Goal: Information Seeking & Learning: Learn about a topic

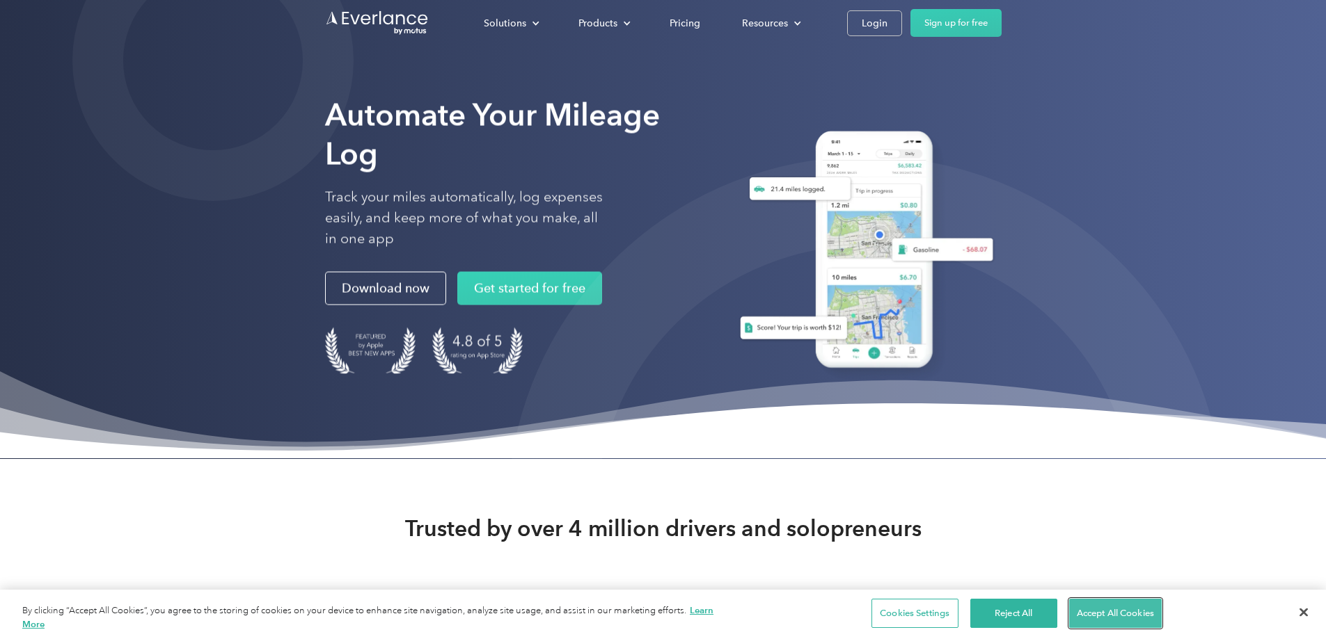
click at [1092, 616] on button "Accept All Cookies" at bounding box center [1115, 613] width 93 height 29
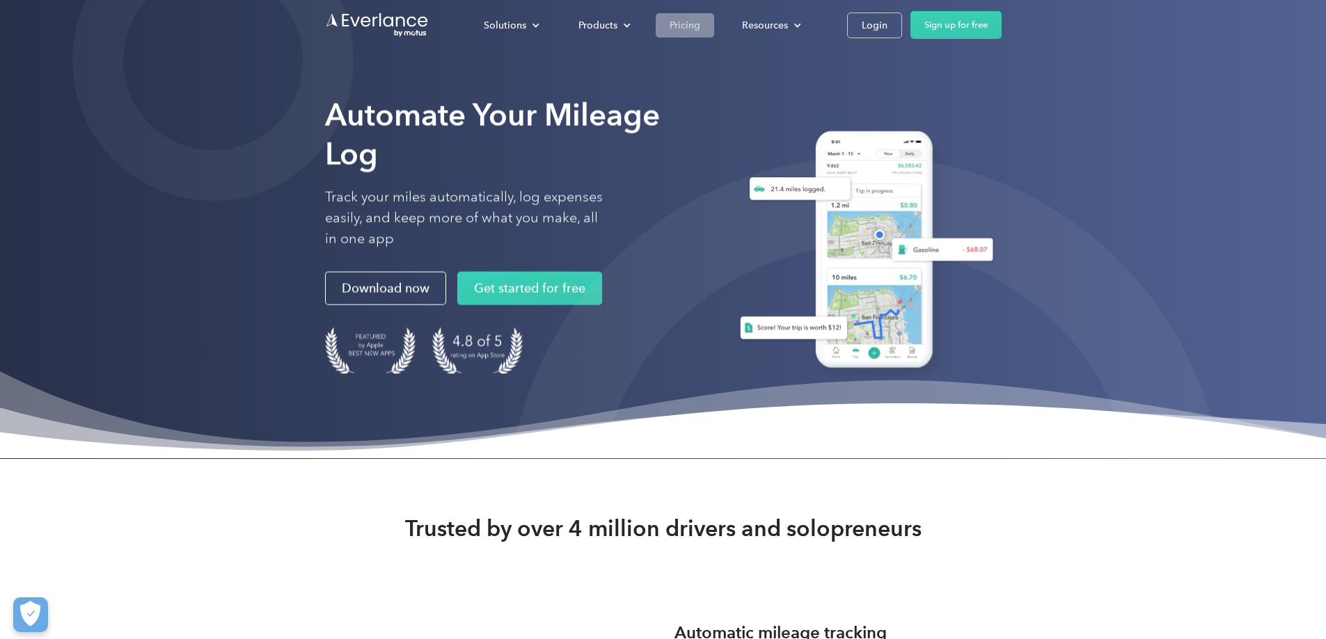
click at [700, 26] on div "Pricing" at bounding box center [684, 25] width 31 height 17
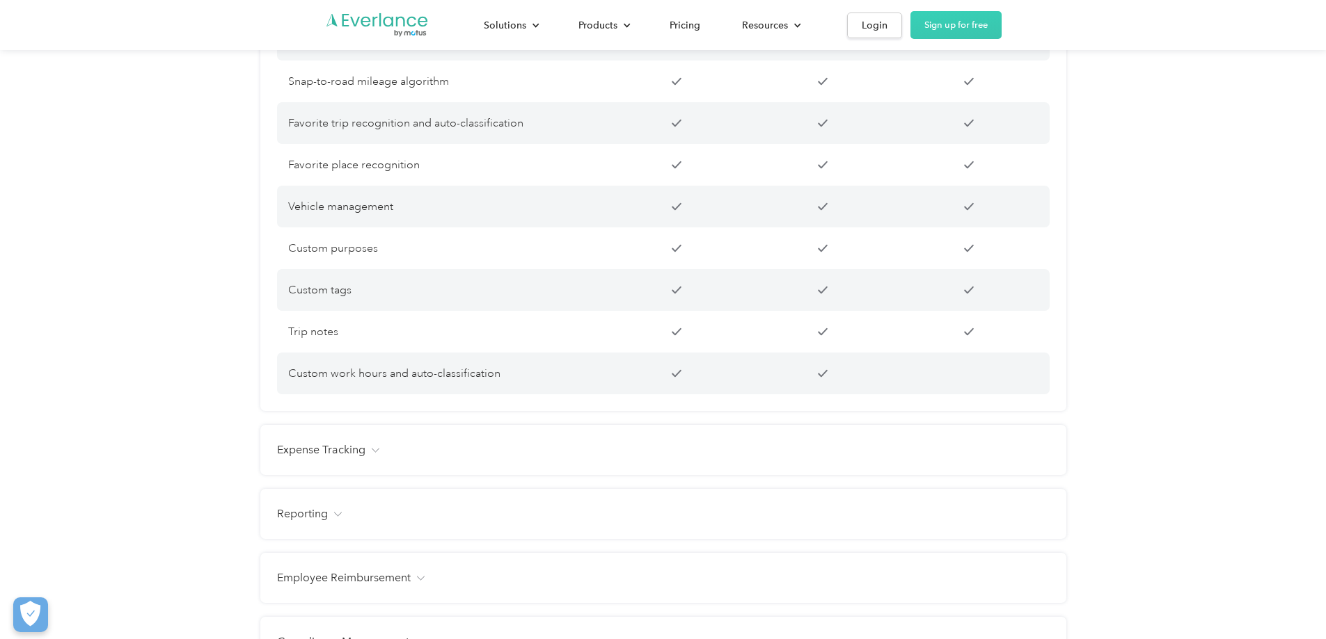
scroll to position [1322, 0]
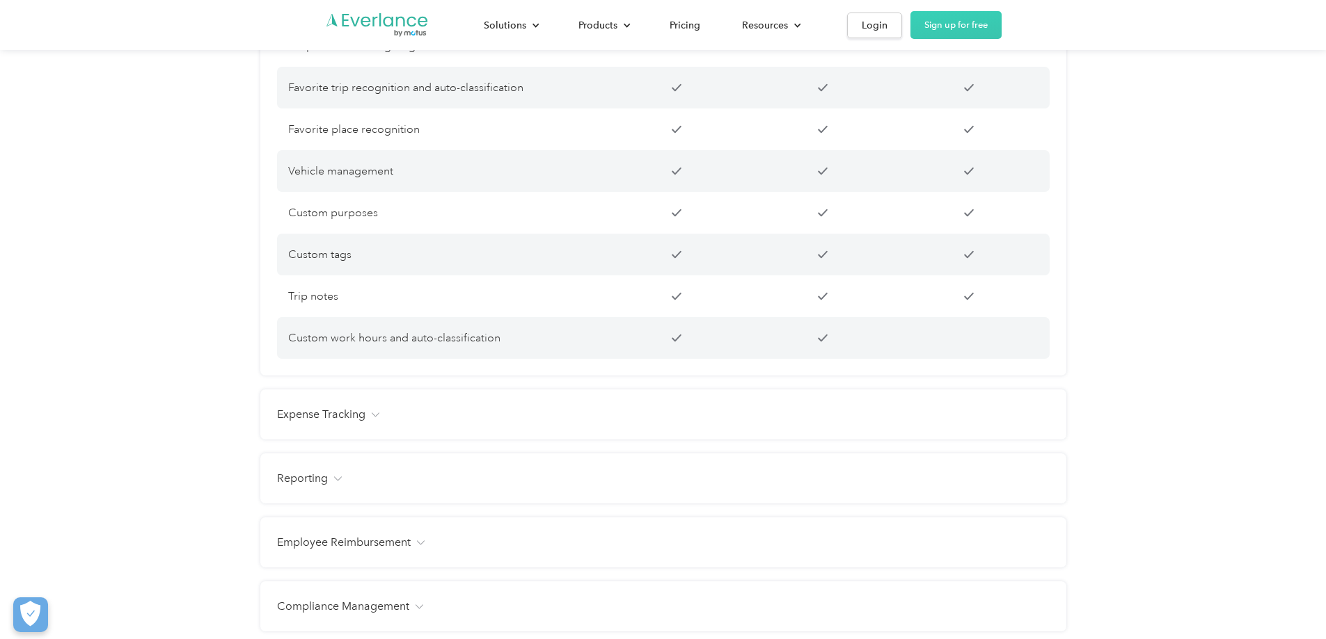
click at [347, 423] on h4 "Expense Tracking" at bounding box center [321, 414] width 88 height 17
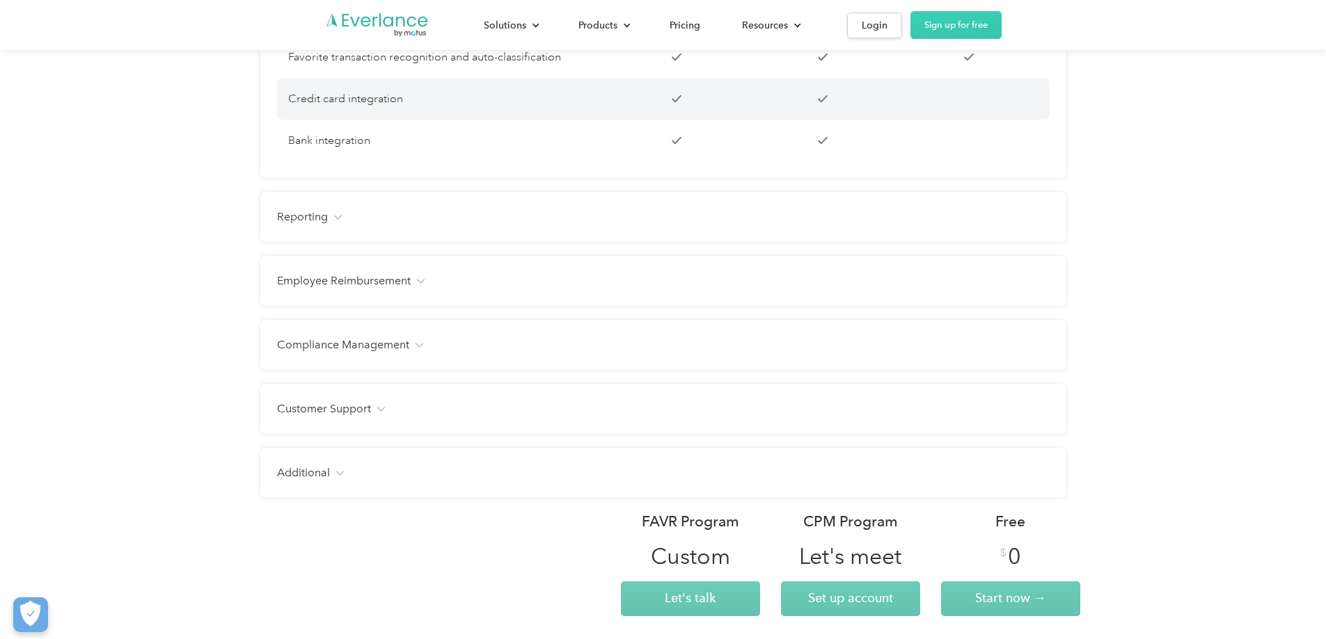
scroll to position [1809, 0]
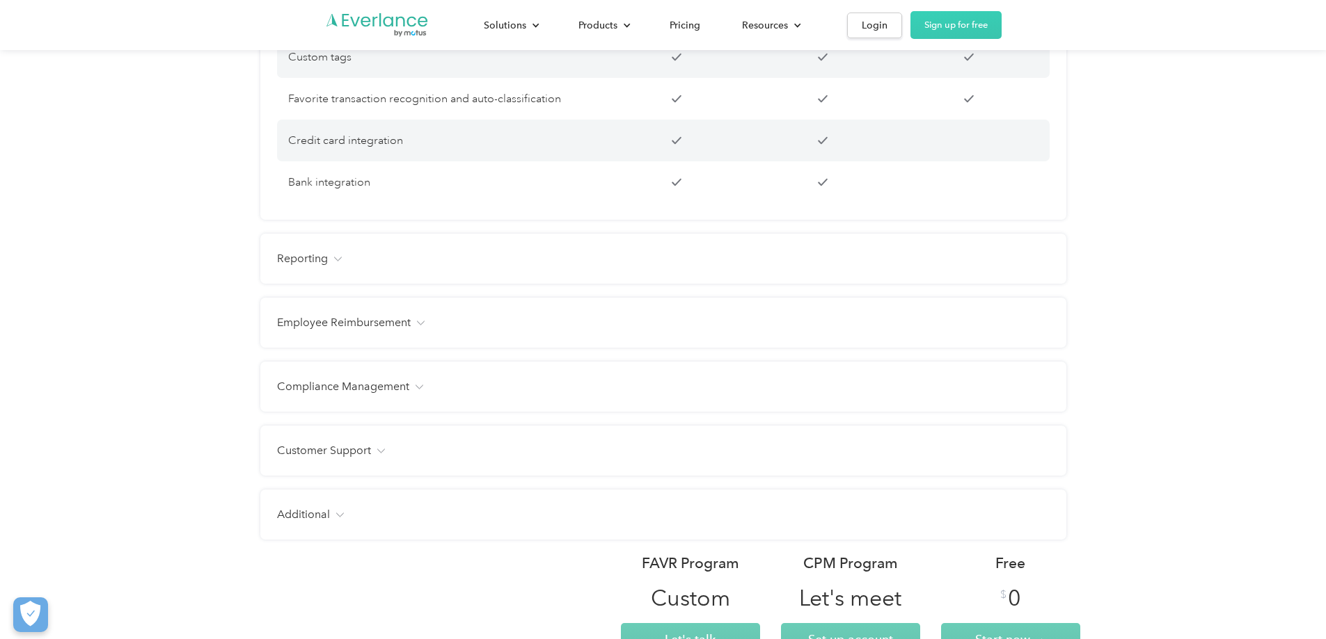
click at [325, 267] on h4 "Reporting" at bounding box center [302, 258] width 51 height 17
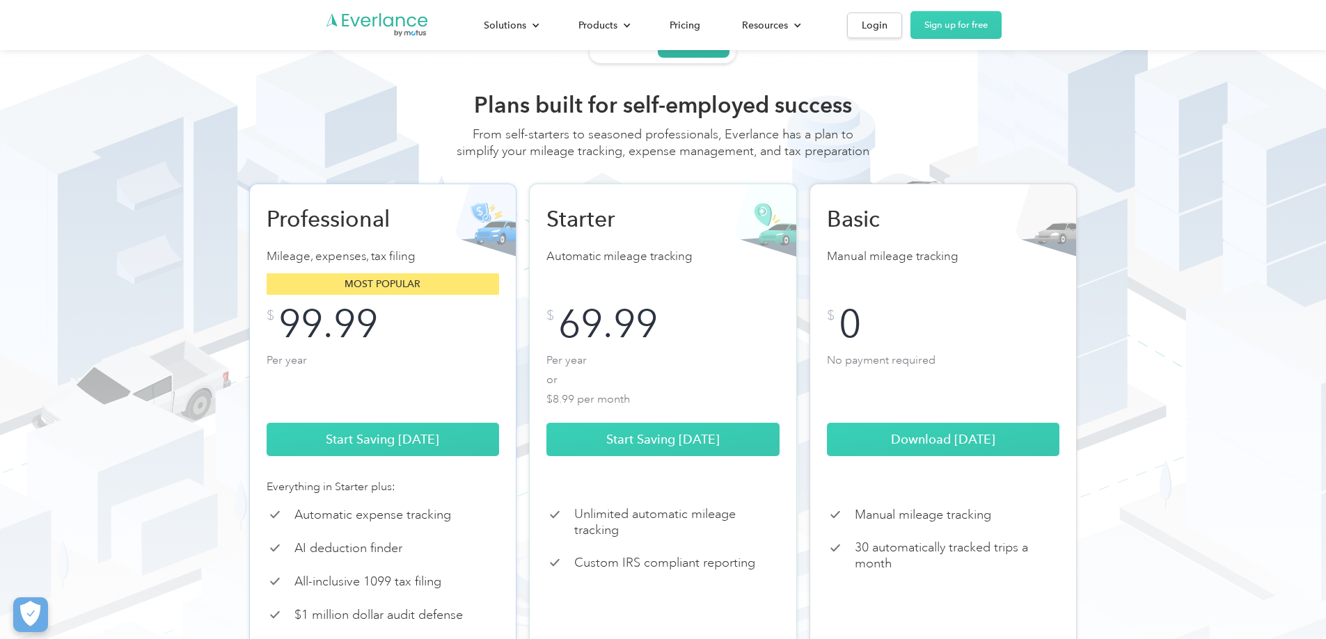
scroll to position [0, 0]
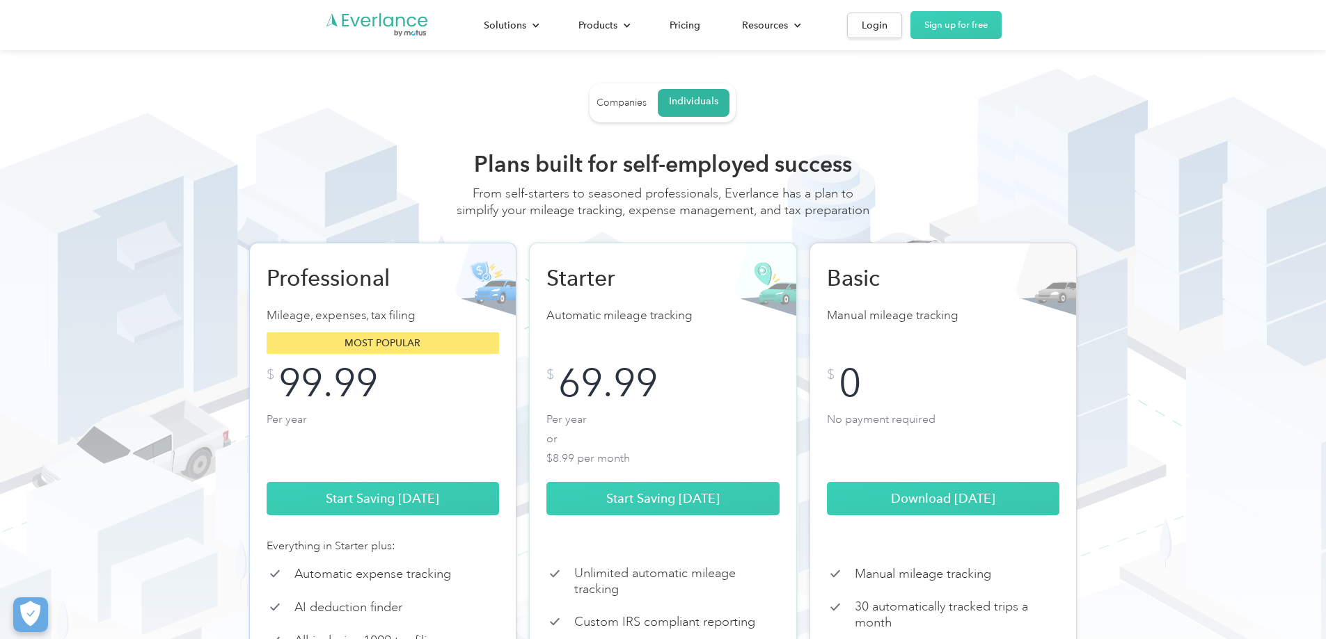
click at [86, 176] on div "Companies Individuals Choose from flexible plan options Add drivers to the vehi…" at bounding box center [663, 453] width 1270 height 740
drag, startPoint x: 325, startPoint y: 109, endPoint x: 301, endPoint y: 5, distance: 107.0
click at [325, 95] on div "Companies Individuals Choose from flexible plan options Add drivers to the vehi…" at bounding box center [663, 453] width 891 height 740
